Goal: Information Seeking & Learning: Learn about a topic

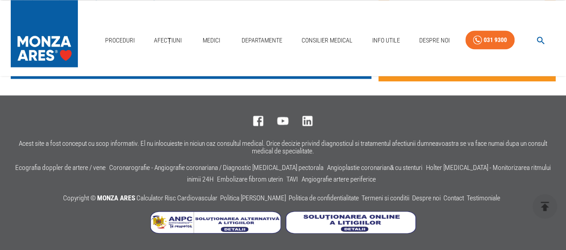
scroll to position [681, 0]
click at [95, 27] on p "MONZA ARES [GEOGRAPHIC_DATA]" at bounding box center [180, 20] width 334 height 14
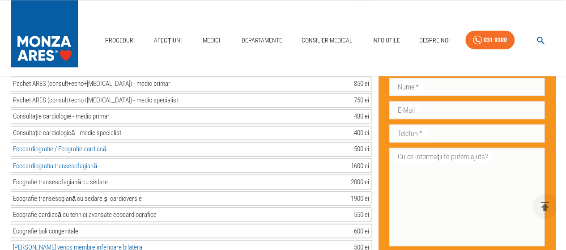
click at [58, 8] on input "Caută investigație/procedură..." at bounding box center [182, 0] width 342 height 16
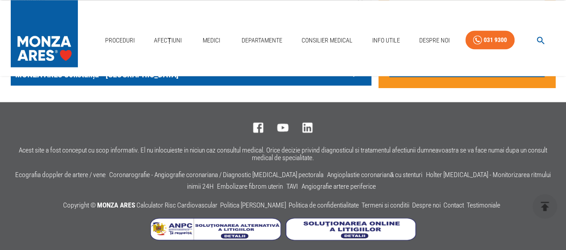
type input "eventratie"
click at [126, 58] on p "MONZA ARES - Spital MONZA ARES" at bounding box center [180, 51] width 334 height 14
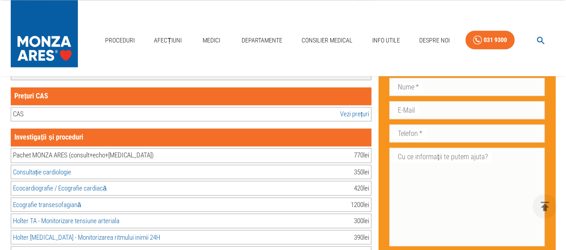
click at [55, 80] on input "Caută investigație/procedură..." at bounding box center [182, 72] width 342 height 16
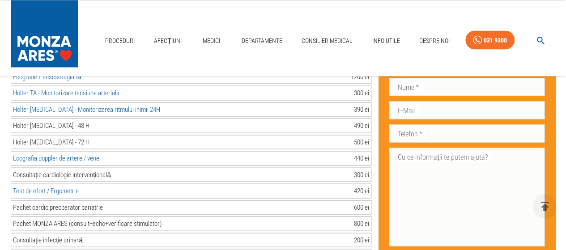
scroll to position [809, 0]
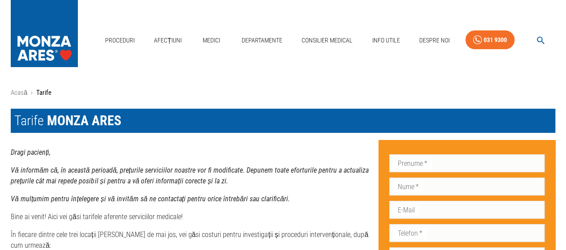
scroll to position [0, 0]
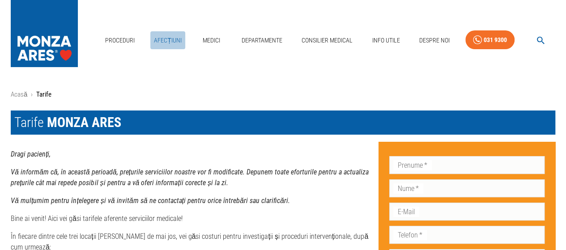
click at [166, 40] on link "Afecțiuni" at bounding box center [167, 40] width 35 height 18
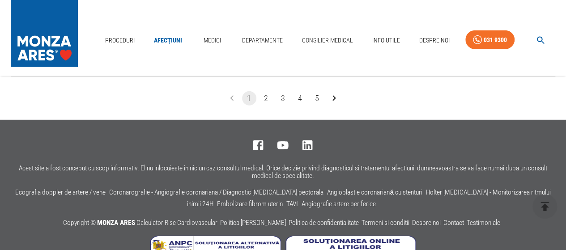
scroll to position [1208, 0]
click at [267, 105] on button "2" at bounding box center [266, 98] width 14 height 14
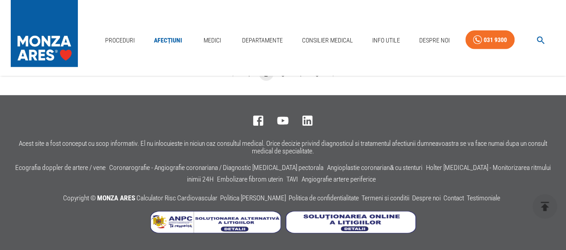
scroll to position [1261, 0]
click at [284, 81] on button "3" at bounding box center [283, 74] width 14 height 14
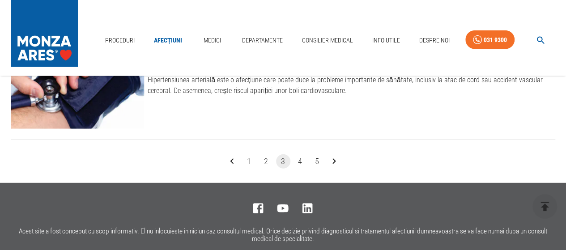
scroll to position [1169, 0]
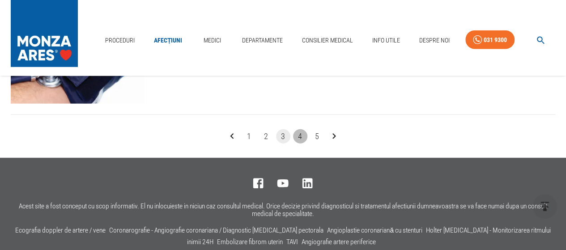
click at [300, 144] on button "4" at bounding box center [300, 136] width 14 height 14
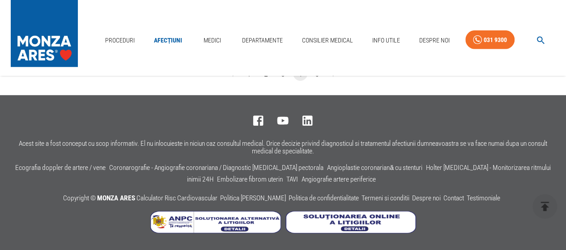
scroll to position [1241, 0]
click at [301, 81] on button "4" at bounding box center [300, 74] width 14 height 14
click at [315, 81] on button "5" at bounding box center [317, 74] width 14 height 14
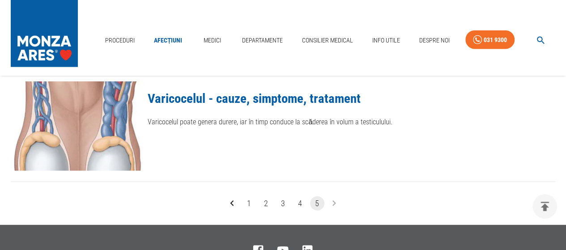
scroll to position [1053, 0]
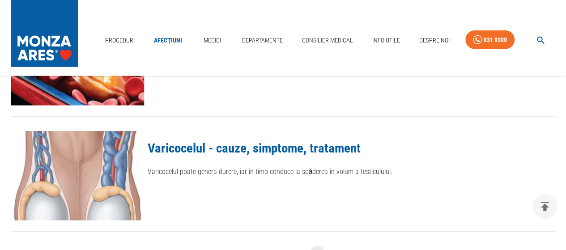
click at [233, 41] on link "Tromboza venoasă - Cauze, simptome, tratament" at bounding box center [275, 32] width 255 height 15
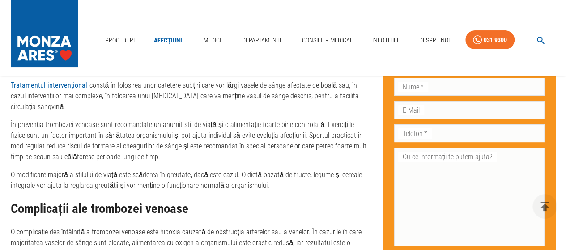
scroll to position [1733, 0]
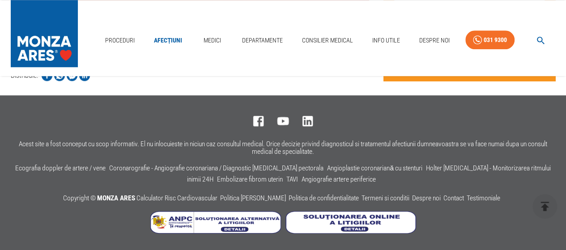
scroll to position [2119, 0]
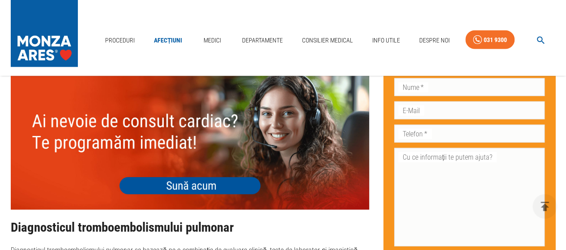
scroll to position [1002, 0]
